Goal: Information Seeking & Learning: Learn about a topic

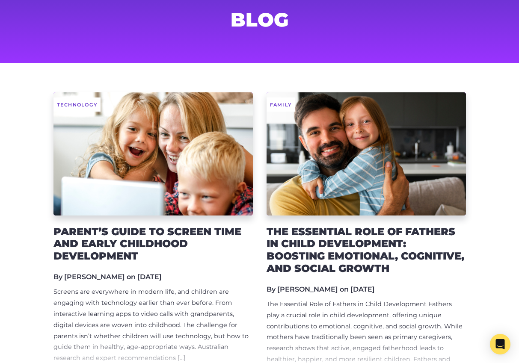
scroll to position [133, 0]
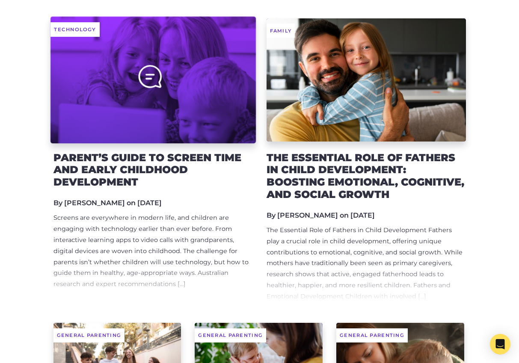
click at [231, 108] on div at bounding box center [152, 79] width 205 height 127
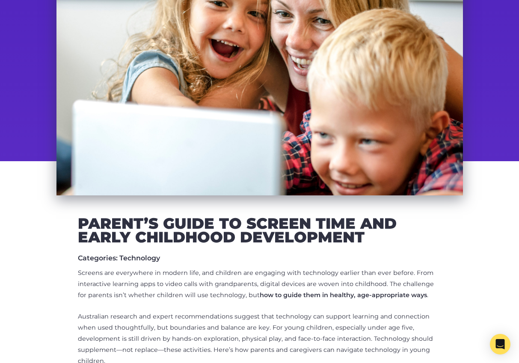
scroll to position [144, 0]
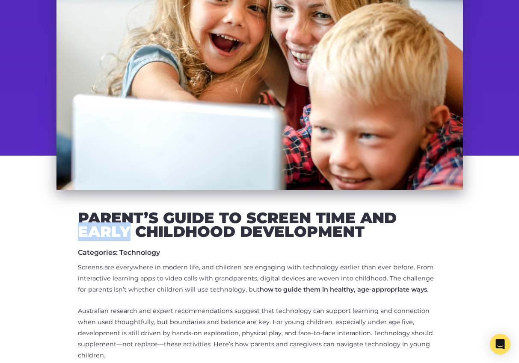
drag, startPoint x: 391, startPoint y: 226, endPoint x: 181, endPoint y: 227, distance: 209.6
click at [144, 227] on h2 "Parent’s Guide to Screen Time and Early Childhood Development" at bounding box center [259, 224] width 363 height 27
click at [342, 219] on h2 "Parent’s Guide to Screen Time and Early Childhood Development" at bounding box center [259, 224] width 363 height 27
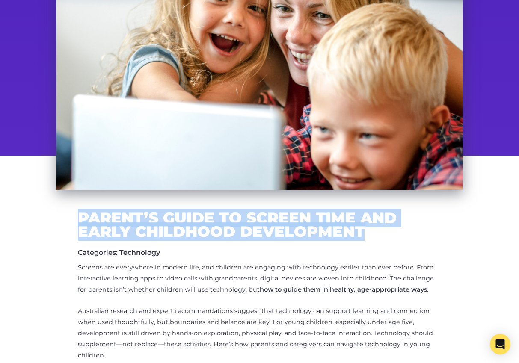
drag, startPoint x: 379, startPoint y: 228, endPoint x: 80, endPoint y: 227, distance: 298.5
click at [80, 227] on h2 "Parent’s Guide to Screen Time and Early Childhood Development" at bounding box center [259, 224] width 363 height 27
copy h2 "Parent’s Guide to Screen Time and Early Childhood Development"
click at [150, 238] on h2 "Parent’s Guide to Screen Time and Early Childhood Development" at bounding box center [259, 224] width 363 height 27
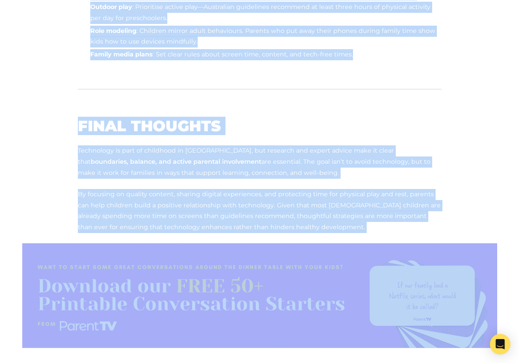
scroll to position [1383, 0]
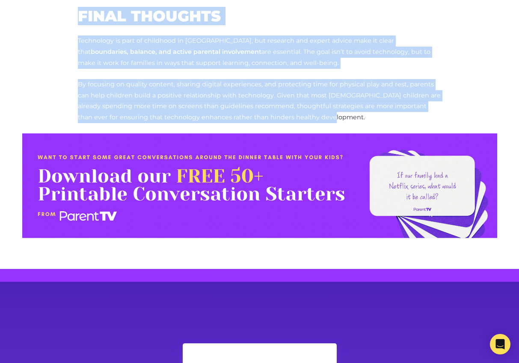
drag, startPoint x: 103, startPoint y: 240, endPoint x: 305, endPoint y: 95, distance: 249.1
copy div "Parent’s Guide to Screen Time and Early Childhood Development Categories: Techn…"
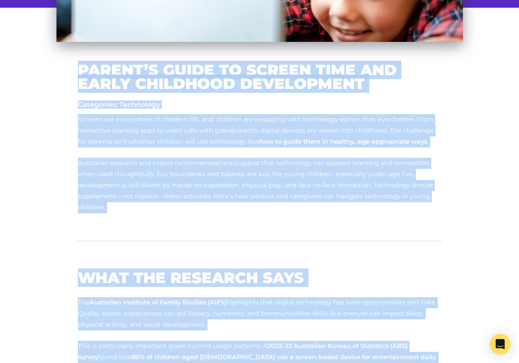
scroll to position [218, 0]
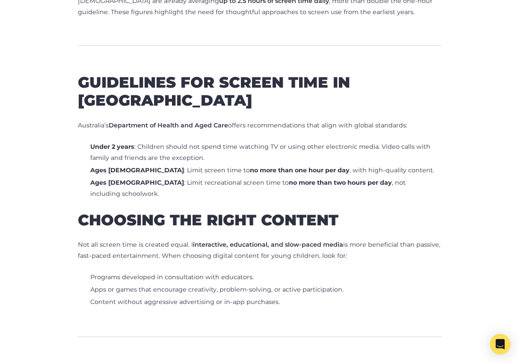
scroll to position [674, 0]
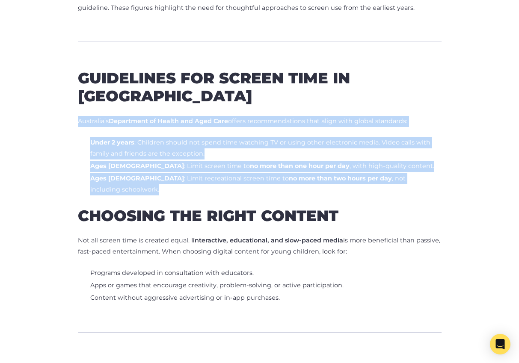
drag, startPoint x: 417, startPoint y: 179, endPoint x: 77, endPoint y: 125, distance: 343.8
click at [78, 125] on div "Screens are everywhere in modern life, and children are engaging with technolog…" at bounding box center [259, 282] width 363 height 1101
copy div "Australia’s Department of Health and Aged Care offers recommendations that alig…"
